Goal: Information Seeking & Learning: Learn about a topic

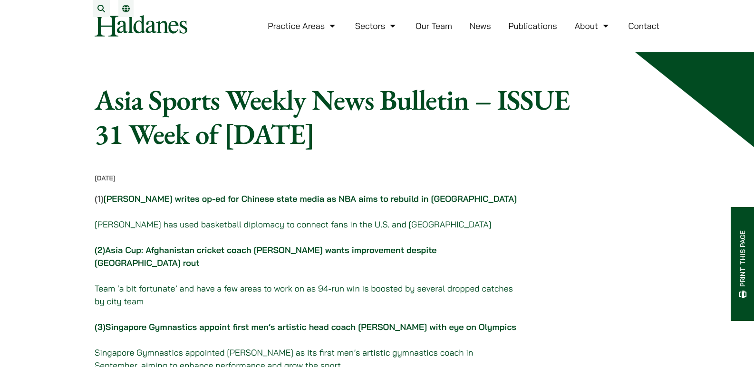
click at [480, 31] on link "News" at bounding box center [480, 25] width 21 height 11
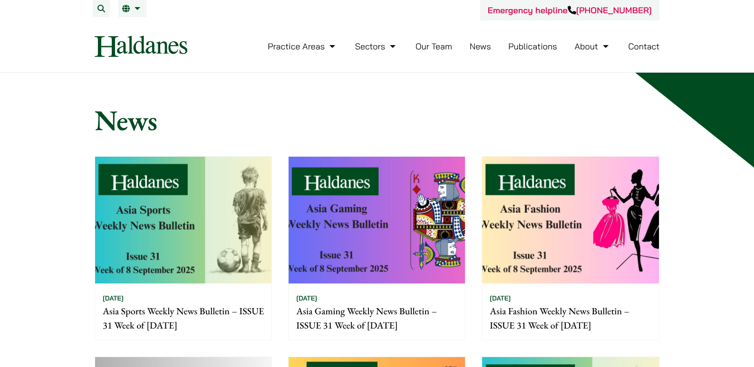
click at [512, 47] on link "Publications" at bounding box center [532, 46] width 49 height 11
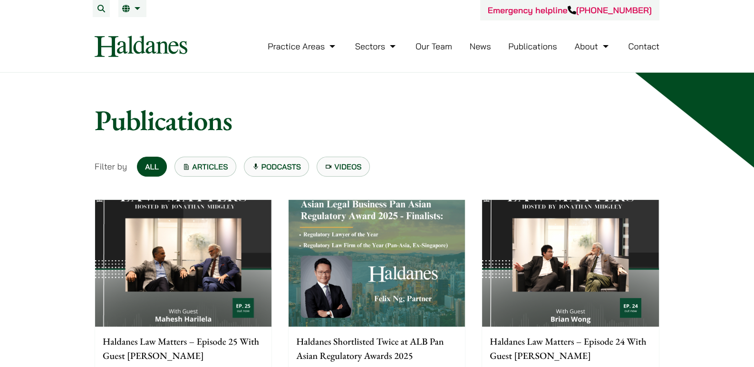
click at [478, 48] on link "News" at bounding box center [480, 46] width 21 height 11
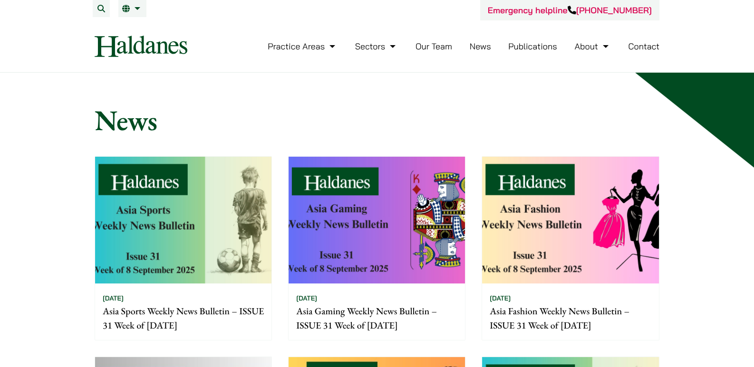
click at [537, 52] on li "Publications" at bounding box center [532, 46] width 49 height 20
click at [536, 48] on link "Publications" at bounding box center [532, 46] width 49 height 11
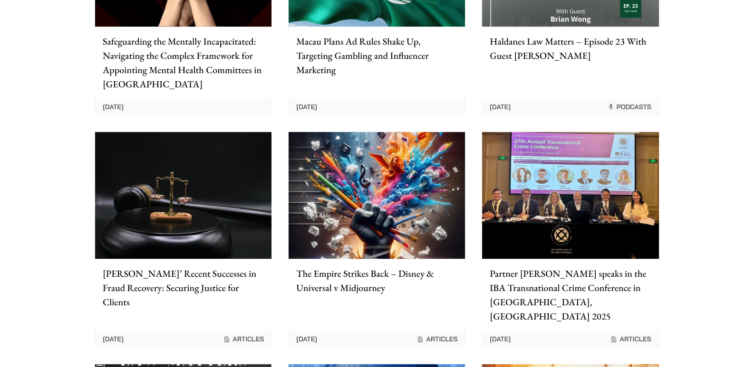
scroll to position [507, 0]
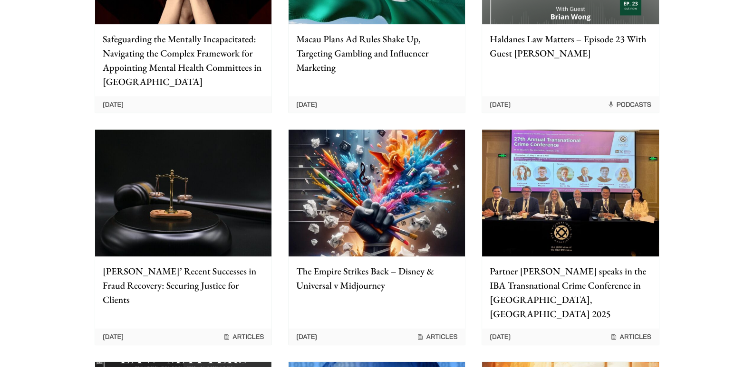
click at [226, 280] on p "[PERSON_NAME]’ Recent Successes in Fraud Recovery: Securing Justice for Clients" at bounding box center [183, 285] width 161 height 43
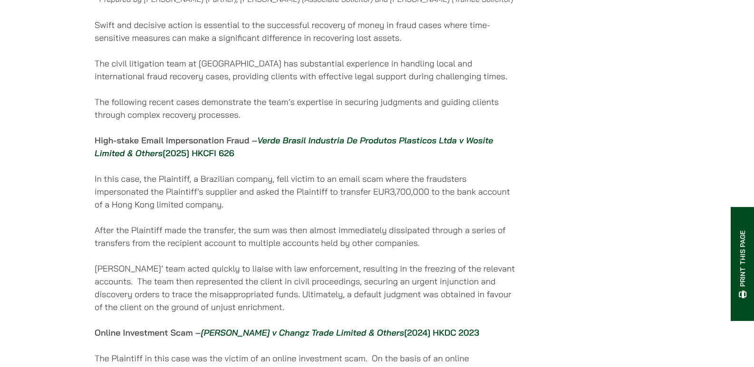
scroll to position [507, 0]
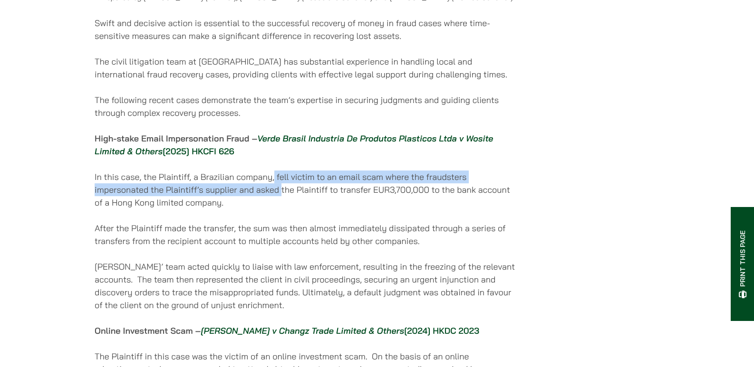
drag, startPoint x: 275, startPoint y: 178, endPoint x: 280, endPoint y: 193, distance: 16.1
click at [280, 193] on p "In this case, the Plaintiff, a Brazilian company, fell victim to an email scam …" at bounding box center [307, 190] width 424 height 39
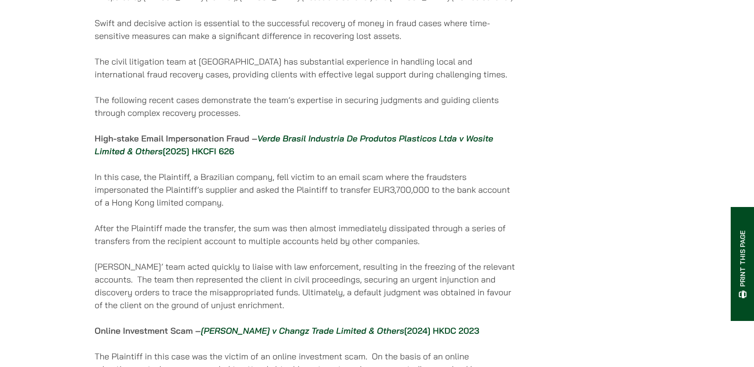
click at [295, 196] on p "In this case, the Plaintiff, a Brazilian company, fell victim to an email scam …" at bounding box center [307, 190] width 424 height 39
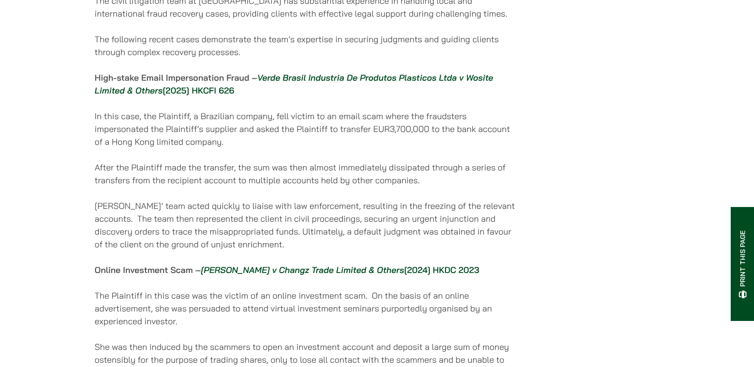
scroll to position [570, 0]
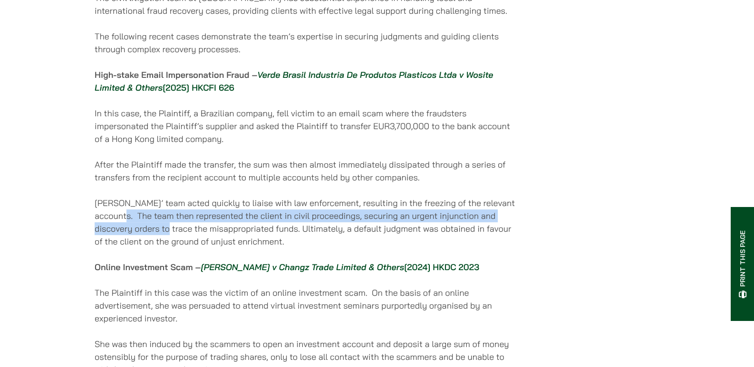
drag, startPoint x: 143, startPoint y: 221, endPoint x: 189, endPoint y: 239, distance: 49.8
click at [188, 239] on p "[PERSON_NAME]’ team acted quickly to liaise with law enforcement, resulting in …" at bounding box center [307, 222] width 424 height 51
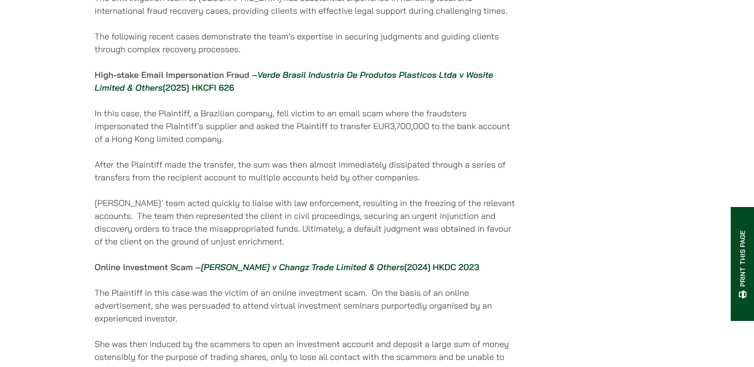
click at [197, 236] on p "[PERSON_NAME]’ team acted quickly to liaise with law enforcement, resulting in …" at bounding box center [307, 222] width 424 height 51
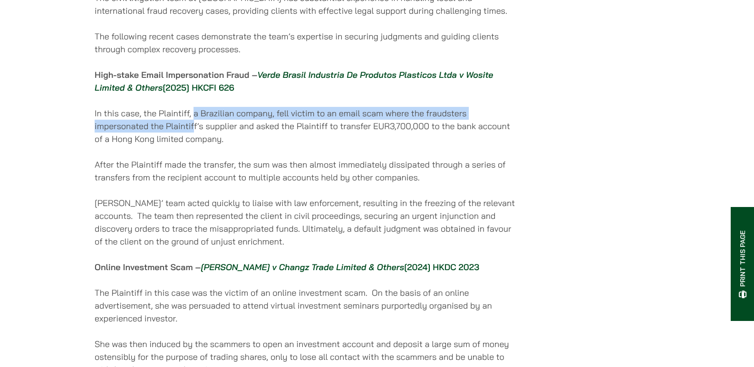
drag, startPoint x: 195, startPoint y: 125, endPoint x: 193, endPoint y: 132, distance: 6.8
click at [193, 132] on p "In this case, the Plaintiff, a Brazilian company, fell victim to an email scam …" at bounding box center [307, 126] width 424 height 39
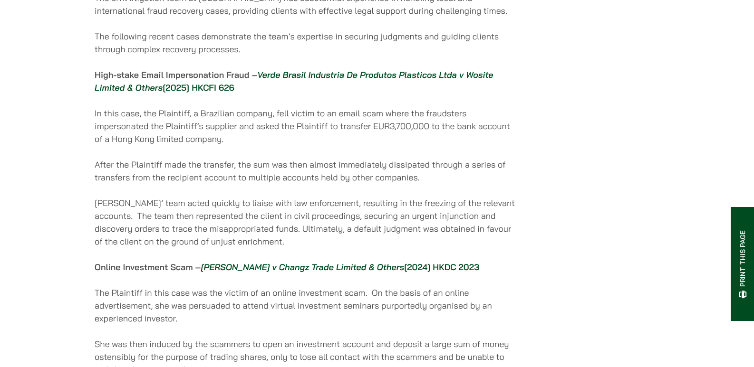
click at [198, 135] on p "In this case, the Plaintiff, a Brazilian company, fell victim to an email scam …" at bounding box center [307, 126] width 424 height 39
drag, startPoint x: 202, startPoint y: 129, endPoint x: 203, endPoint y: 139, distance: 10.1
click at [203, 139] on p "In this case, the Plaintiff, a Brazilian company, fell victim to an email scam …" at bounding box center [307, 126] width 424 height 39
click at [208, 143] on p "In this case, the Plaintiff, a Brazilian company, fell victim to an email scam …" at bounding box center [307, 126] width 424 height 39
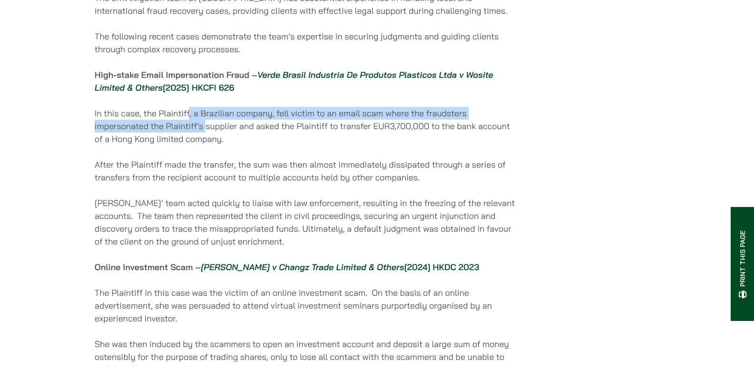
drag, startPoint x: 206, startPoint y: 138, endPoint x: 189, endPoint y: 117, distance: 27.3
click at [189, 117] on p "In this case, the Plaintiff, a Brazilian company, fell victim to an email scam …" at bounding box center [307, 126] width 424 height 39
click at [195, 111] on div "[DATE] Prepared by [PERSON_NAME] (Partner), [PERSON_NAME] (Associate Solicitor)…" at bounding box center [307, 138] width 424 height 1068
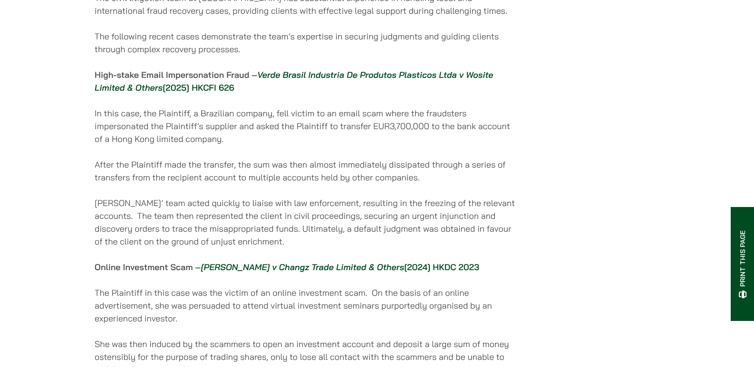
click at [281, 131] on p "In this case, the Plaintiff, a Brazilian company, fell victim to an email scam …" at bounding box center [307, 126] width 424 height 39
drag, startPoint x: 154, startPoint y: 221, endPoint x: 157, endPoint y: 230, distance: 9.9
click at [155, 229] on p "[PERSON_NAME]’ team acted quickly to liaise with law enforcement, resulting in …" at bounding box center [307, 222] width 424 height 51
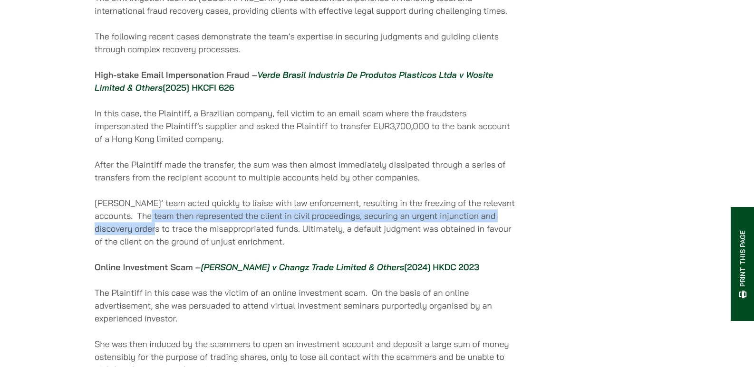
drag, startPoint x: 172, startPoint y: 220, endPoint x: 173, endPoint y: 237, distance: 16.7
click at [173, 237] on p "[PERSON_NAME]’ team acted quickly to liaise with law enforcement, resulting in …" at bounding box center [307, 222] width 424 height 51
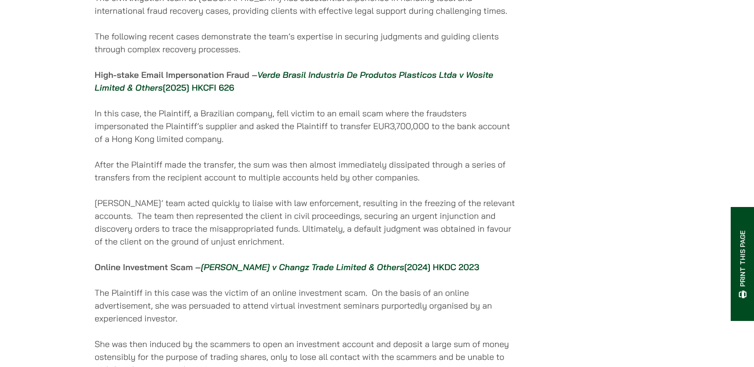
click at [202, 236] on p "[PERSON_NAME]’ team acted quickly to liaise with law enforcement, resulting in …" at bounding box center [307, 222] width 424 height 51
